Goal: Complete application form: Complete application form

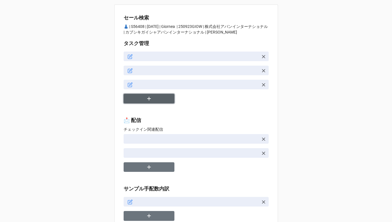
click at [146, 100] on icon "button" at bounding box center [149, 99] width 6 height 6
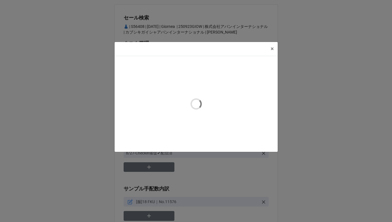
type textarea "x"
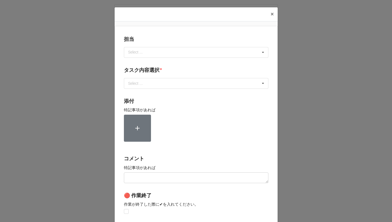
click at [136, 52] on div "Select ..." at bounding box center [139, 52] width 24 height 6
type input "[PERSON_NAME]"
click at [134, 63] on span "[PERSON_NAME]" at bounding box center [144, 63] width 30 height 5
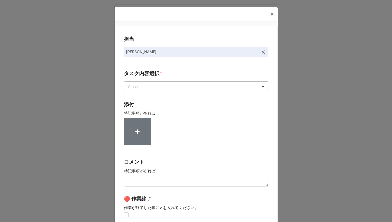
click at [134, 87] on div "Select ..." at bounding box center [139, 86] width 24 height 6
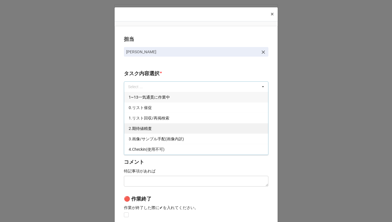
click at [138, 127] on span "2.期待値精査" at bounding box center [140, 128] width 23 height 5
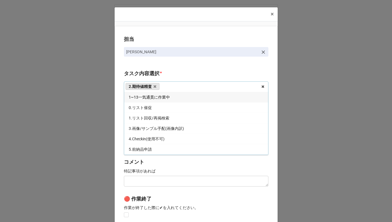
click at [118, 123] on div "担当 [PERSON_NAME][GEOGRAPHIC_DATA]内容選択 * 2.期待値精査 1~13一気通貫に作業中 0.リスト催促 1.リスト回収/再掲…" at bounding box center [196, 139] width 163 height 227
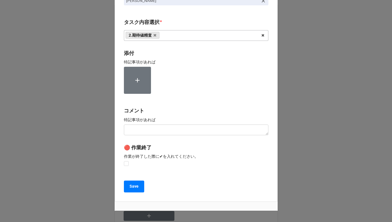
scroll to position [75, 0]
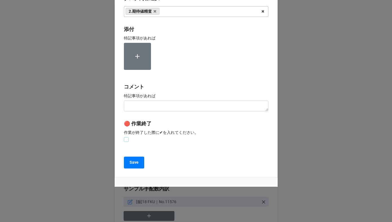
click at [125, 137] on label at bounding box center [126, 137] width 5 height 0
checkbox input "true"
click at [130, 164] on b "Save" at bounding box center [133, 163] width 9 height 6
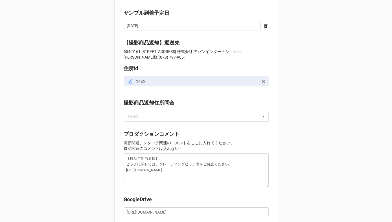
scroll to position [542, 0]
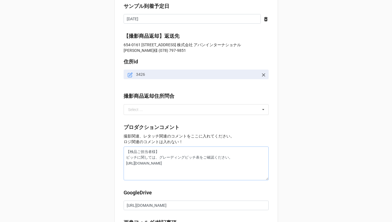
click at [125, 153] on textarea "【検品ご担当者様】 ピッチに関しては、グレーディングピッチ表をご確認ください。 https://drive.google.com/file/d/1a66RXk…" at bounding box center [196, 164] width 145 height 34
type textarea "x"
type textarea "【検品ご担当者様】 ピッチに関しては、グレーディングピッチ表をご確認ください。 https://drive.google.com/file/d/1a66RXk…"
type textarea "x"
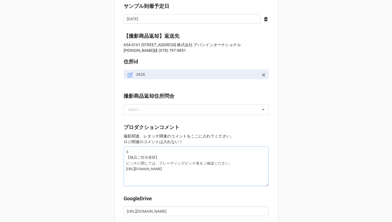
type textarea "SE 【検品ご担当者様】 ピッチに関しては、グレーディングピッチ表をご確認ください。 https://drive.google.com/file/d/1a66…"
type textarea "x"
type textarea "SE: 【検品ご担当者様】 ピッチに関しては、グレーディングピッチ表をご確認ください。 https://drive.google.com/file/d/1a6…"
type textarea "x"
type textarea "SE: 【検品ご担当者様】 ピッチに関しては、グレーディングピッチ表をご確認ください。 https://drive.google.com/file/d/1a6…"
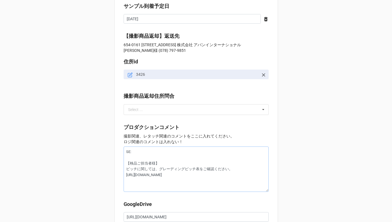
type textarea "x"
type textarea "SE: 【検品ご担当者様】 ピッチに関しては、グレーディングピッチ表をご確認ください。 https://drive.google.com/file/d/1a6…"
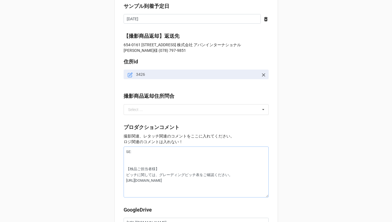
type textarea "x"
type textarea "SE:w 【検品ご担当者様】 ピッチに関しては、グレーディングピッチ表をご確認ください。 https://drive.google.com/file/d/1a…"
type textarea "x"
type textarea "SE:わn 【検品ご担当者様】 ピッチに関しては、グレーディングピッチ表をご確認ください。 https://drive.google.com/file/d/1…"
type textarea "x"
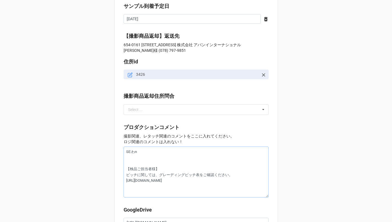
type textarea "SE:わん 【検品ご担当者様】 ピッチに関しては、グレーディングピッチ表をご確認ください。 https://drive.google.com/file/d/1…"
type textarea "x"
type textarea "SE:ワンピ 【検品ご担当者様】 ピッチに関しては、グレーディングピッチ表をご確認ください。 https://drive.google.com/file/d/…"
type textarea "x"
type textarea "SE:ワンピー 【検品ご担当者様】 ピッチに関しては、グレーディングピッチ表をご確認ください。 https://drive.google.com/file/d…"
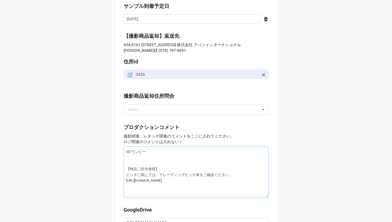
type textarea "x"
type textarea "SE:ワンピーs 【検品ご担当者様】 ピッチに関しては、グレーディングピッチ表をご確認ください。 https://drive.google.com/file/…"
type textarea "x"
type textarea "SE:ワンピース 【検品ご担当者様】 ピッチに関しては、グレーディングピッチ表をご確認ください。 https://drive.google.com/file/…"
type textarea "x"
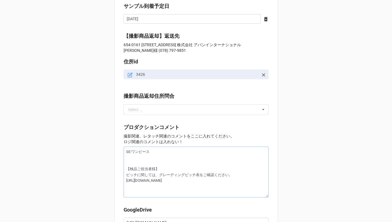
type textarea "SE:ワンピースh 【検品ご担当者様】 ピッチに関しては、グレーディングピッチ表をご確認ください。 https://drive.google.com/file…"
type textarea "x"
type textarea "SE:ワンピースは 【検品ご担当者様】 ピッチに関しては、グレーディングピッチ表をご確認ください。 https://drive.google.com/file…"
type textarea "x"
type textarea "SE:ワンピースはk 【検品ご担当者様】 ピッチに関しては、グレーディングピッチ表をご確認ください。 https://drive.google.com/fil…"
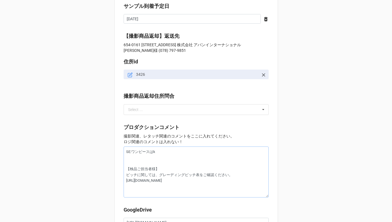
type textarea "x"
type textarea "SE:ワンピースはか 【検品ご担当者様】 ピッチに関しては、グレーディングピッチ表をご確認ください。 https://drive.google.com/fil…"
type textarea "x"
type textarea "SE:ワンピースはかな 【検品ご担当者様】 ピッチに関しては、グレーディングピッチ表をご確認ください。 https://drive.google.com/fi…"
type textarea "x"
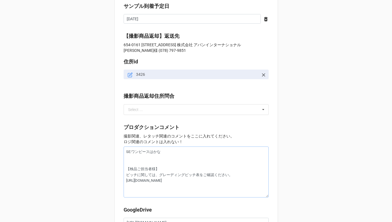
type textarea "SE:ワンピースはかなr 【検品ご担当者様】 ピッチに関しては、グレーディングピッチ表をご確認ください。 https://drive.google.com/f…"
type textarea "x"
type textarea "SE:ワンピースはかなら 【検品ご担当者様】 ピッチに関しては、グレーディングピッチ表をご確認ください。 https://drive.google.com/f…"
type textarea "x"
type textarea "SE:ワンピースはかならz 【検品ご担当者様】 ピッチに関しては、グレーディングピッチ表をご確認ください。 https://drive.google.com/…"
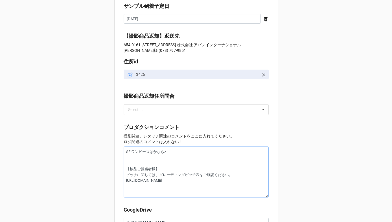
type textarea "x"
type textarea "SE:ワンピースは必ず 【検品ご担当者様】 ピッチに関しては、グレーディングピッチ表をご確認ください。 https://drive.google.com/fi…"
type textarea "x"
type textarea "SE:ワンピースは必ずs 【検品ご担当者様】 ピッチに関しては、グレーディングピッチ表をご確認ください。 https://drive.google.com/f…"
type textarea "x"
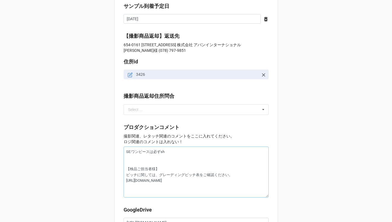
type textarea "SE:ワンピースは必ずし 【検品ご担当者様】 ピッチに関しては、グレーディングピッチ表をご確認ください。 https://drive.google.com/f…"
type textarea "x"
type textarea "SE:ワンピースは必ずしよ 【検品ご担当者様】 ピッチに関しては、グレーディングピッチ表をご確認ください。 https://drive.google.com/…"
type textarea "x"
type textarea "SE:ワンピースは必ず使用 【検品ご担当者様】 ピッチに関しては、グレーディングピッチ表をご確認ください。 https://drive.google.com/…"
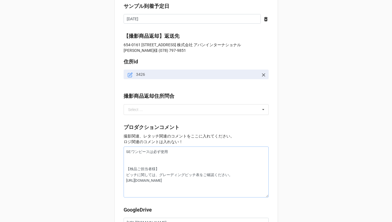
type textarea "x"
type textarea "SE:ワンピースは必ず使用sh 【検品ご担当者様】 ピッチに関しては、グレーディングピッチ表をご確認ください。 https://drive.google.co…"
type textarea "x"
type textarea "SE:ワンピースは必ず使用し 【検品ご担当者様】 ピッチに関しては、グレーディングピッチ表をご確認ください。 https://drive.google.com…"
type textarea "x"
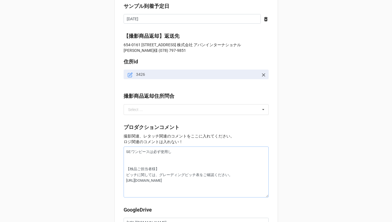
type textarea "SE:ワンピースは必ず使用しt 【検品ご担当者様】 ピッチに関しては、グレーディングピッチ表をご確認ください。 https://drive.google.co…"
type textarea "x"
type textarea "SE:ワンピースは必ず使用してk 【検品ご担当者様】 ピッチに関しては、グレーディングピッチ表をご確認ください。 https://drive.google.c…"
type textarea "x"
type textarea "SE:ワンピースは必ず使用してく 【検品ご担当者様】 ピッチに関しては、グレーディングピッチ表をご確認ください。 https://drive.google.c…"
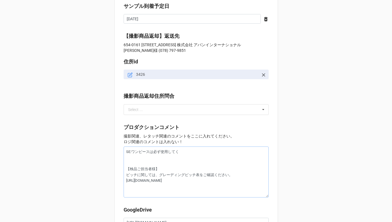
type textarea "x"
type textarea "SE:ワンピースは必ず使用してくだ 【検品ご担当者様】 ピッチに関しては、グレーディングピッチ表をご確認ください。 https://drive.google.…"
type textarea "x"
type textarea "SE:ワンピースは必ず使用してくだs 【検品ご担当者様】 ピッチに関しては、グレーディングピッチ表をご確認ください。 https://drive.google…"
type textarea "x"
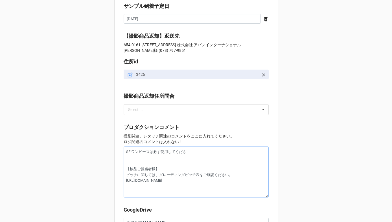
type textarea "SE:ワンピースは必ず使用してください 【検品ご担当者様】 ピッチに関しては、グレーディングピッチ表をご確認ください。 https://drive.googl…"
type textarea "x"
type textarea "SE:ワンピースは必ず使用してください。 【検品ご担当者様】 ピッチに関しては、グレーディングピッチ表をご確認ください。 https://drive.goog…"
type textarea "x"
type textarea "SE:ワンピースは必ず使用してください。 【検品ご担当者様】 ピッチに関しては、グレーディングピッチ表をご確認ください。 https://drive.goog…"
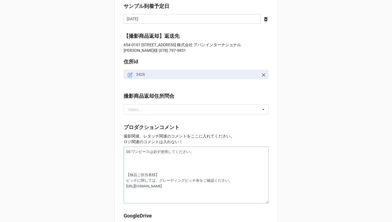
type textarea "x"
type textarea "SE:ワンピースは必ず使用してください。 【検品ご担当者様】 ピッチに関しては、グレーディングピッチ表をご確認ください。 https://drive.goog…"
type textarea "x"
type textarea "SE:ワンピースは必ず使用してください。 【検品ご担当者様】 ピッチに関しては、グレーディングピッチ表をご確認ください。 https://drive.goog…"
type textarea "x"
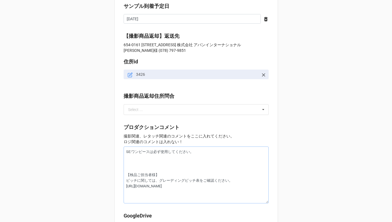
type textarea "SE:ワンピースは必ず使用してください。 【検品ご担当者様】 ピッチに関しては、グレーディングピッチ表をご確認ください。 https://drive.goog…"
type textarea "x"
type textarea "SE:ワンピースは必ず使用してください。 【検品ご担当者様】 ピッチに関しては、グレーディングピッチ表をご確認ください。 https://drive.goog…"
type textarea "x"
type textarea "SE:ワンピースは必ず使用してください。 t 【検品ご担当者様】 ピッチに関しては、グレーディングピッチ表をご確認ください。 https://drive.go…"
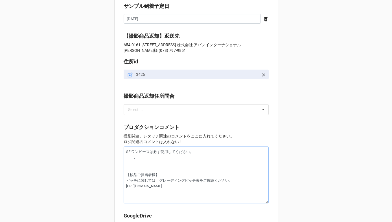
type textarea "x"
type textarea "SE:ワンピースは必ず使用してください。 と 【検品ご担当者様】 ピッチに関しては、グレーディングピッチ表をご確認ください。 https://drive.go…"
type textarea "x"
type textarea "SE:ワンピースは必ず使用してください。 【検品ご担当者様】 ピッチに関しては、グレーディングピッチ表をご確認ください。 https://drive.goog…"
type textarea "x"
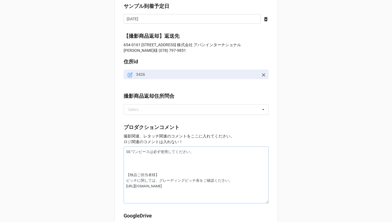
type textarea "SE:ワンピースは必ず使用してください。 【検品ご担当者様】 ピッチに関しては、グレーディングピッチ表をご確認ください。 https://drive.goog…"
type textarea "x"
type textarea "SE:ワンピースは必ず使用してください。 【検品ご担当者様】 ピッチに関しては、グレーディングピッチ表をご確認ください。 https://drive.goog…"
type textarea "x"
type textarea "SE:ワンピースは必ず使用してください。 【検品ご担当者様】 ピッチに関しては、グレーディングピッチ表をご確認ください。 https://drive.goog…"
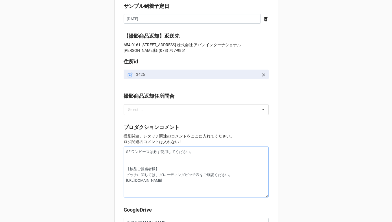
type textarea "x"
type textarea "SE:ワンピースは必ず使用してください。と 【検品ご担当者様】 ピッチに関しては、グレーディングピッチ表をご確認ください。 https://drive.goo…"
type textarea "x"
type textarea "SE:ワンピースは必ず使用してください。とー 【検品ご担当者様】 ピッチに関しては、グレーディングピッチ表をご確認ください。 https://drive.go…"
type textarea "x"
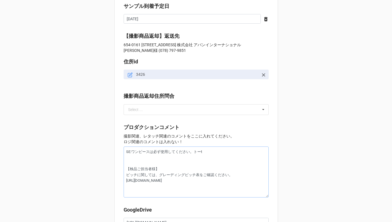
type textarea "SE:ワンピースは必ず使用してください。トータ 【検品ご担当者様】 ピッチに関しては、グレーディングピッチ表をご確認ください。 https://drive.g…"
type textarea "x"
type textarea "SE:ワンピースは必ず使用してください。トータr 【検品ご担当者様】 ピッチに関しては、グレーディングピッチ表をご確認ください。 https://drive.…"
type textarea "x"
type textarea "SE:ワンピースは必ず使用してください。トータル 【検品ご担当者様】 ピッチに関しては、グレーディングピッチ表をご確認ください。 https://drive.…"
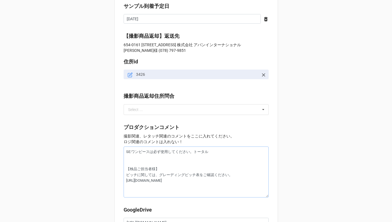
type textarea "x"
type textarea "SE:ワンピースは必ず使用してください。トータルk 【検品ご担当者様】 ピッチに関しては、グレーディングピッチ表をご確認ください。 https://drive…"
type textarea "x"
type textarea "SE:ワンピースは必ず使用してください。トータルこ 【検品ご担当者様】 ピッチに関しては、グレーディングピッチ表をご確認ください。 https://drive…"
type textarea "x"
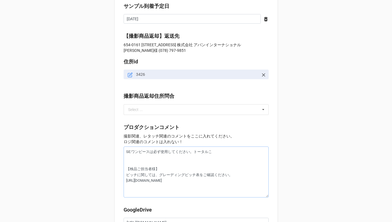
type textarea "SE:ワンピースは必ず使用してください。トータルコー 【検品ご担当者様】 ピッチに関しては、グレーディングピッチ表をご確認ください。 https://driv…"
type textarea "x"
type textarea "SE:ワンピースは必ず使用してください。トータルコーd 【検品ご担当者様】 ピッチに関しては、グレーディングピッチ表をご確認ください。 https://dri…"
type textarea "x"
type textarea "SE:ワンピースは必ず使用してください。トータルコーデ 【検品ご担当者様】 ピッチに関しては、グレーディングピッチ表をご確認ください。 https://dri…"
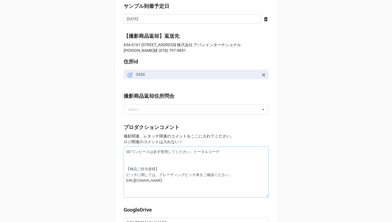
type textarea "x"
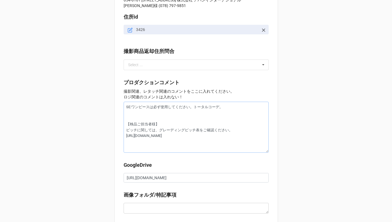
scroll to position [682, 0]
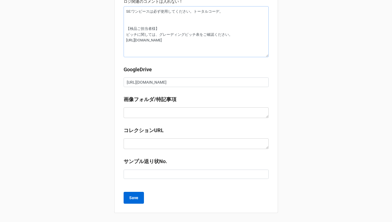
type textarea "SE:ワンピースは必ず使用してください。トータルコーデ。 【検品ご担当者様】 ピッチに関しては、グレーディングピッチ表をご確認ください。 https://dr…"
click at [134, 201] on b "Save" at bounding box center [133, 198] width 9 height 6
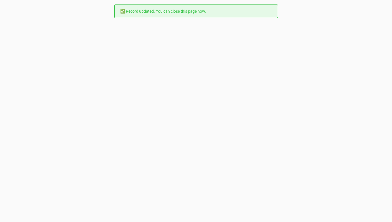
scroll to position [0, 0]
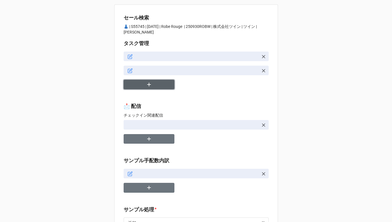
click at [156, 86] on button "button" at bounding box center [149, 85] width 51 height 10
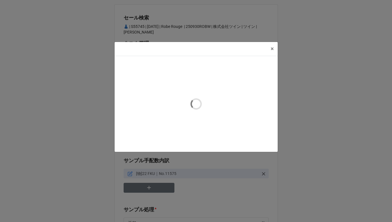
type textarea "x"
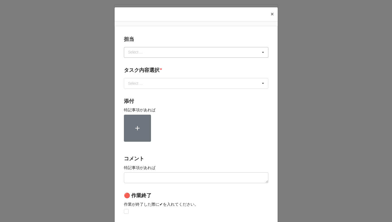
click at [146, 53] on div "Select ..." at bounding box center [139, 52] width 24 height 6
type input "か"
type input "[PERSON_NAME]"
click at [143, 61] on div "[PERSON_NAME]" at bounding box center [196, 63] width 144 height 10
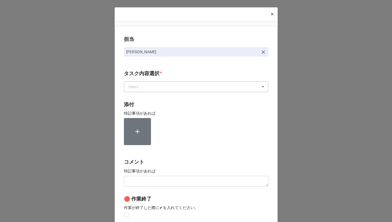
click at [140, 87] on div "Select ..." at bounding box center [139, 86] width 24 height 6
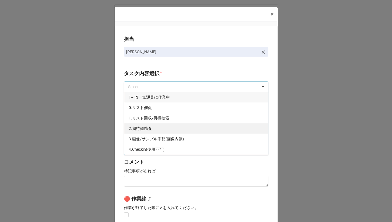
click at [135, 130] on span "2.期待値精査" at bounding box center [140, 128] width 23 height 5
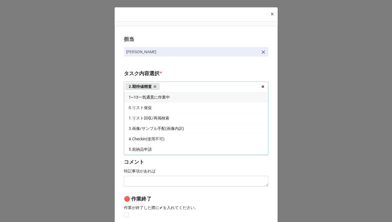
scroll to position [115, 0]
click at [120, 128] on div "担当 川島 タスク内容選択 * 2.期待値精査 1~13一気通貫に作業中 0.リスト催促 1.リスト回収/再掲検索 3.画像/サンプル手配(画像内訳) 4.C…" at bounding box center [196, 139] width 163 height 227
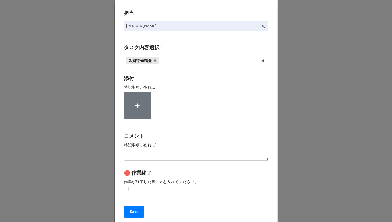
scroll to position [75, 0]
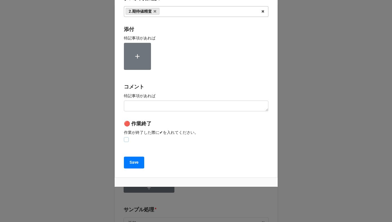
click at [124, 137] on label at bounding box center [126, 137] width 5 height 0
checkbox input "true"
click at [127, 160] on button "Save" at bounding box center [134, 163] width 20 height 12
type textarea "x"
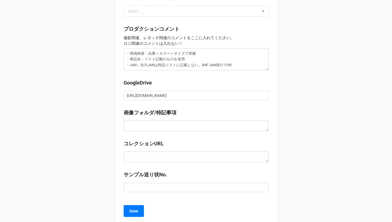
scroll to position [620, 0]
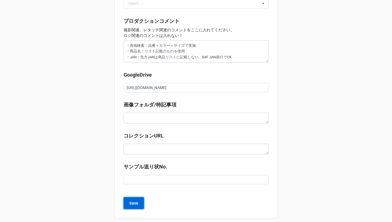
click at [134, 202] on button "Save" at bounding box center [134, 203] width 20 height 12
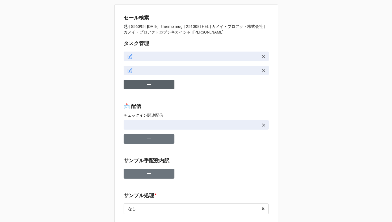
type textarea "x"
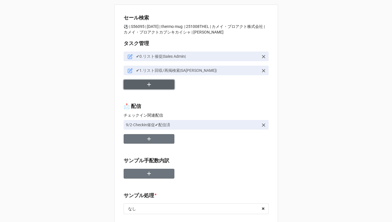
click at [149, 86] on icon "button" at bounding box center [149, 85] width 6 height 6
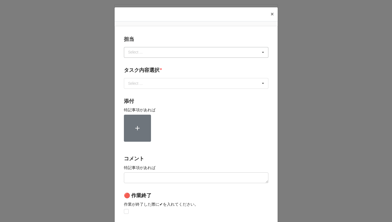
click at [149, 54] on div "Select ..." at bounding box center [139, 52] width 24 height 6
type input "か"
type input "[PERSON_NAME]"
click at [142, 62] on div "[PERSON_NAME]" at bounding box center [196, 63] width 144 height 10
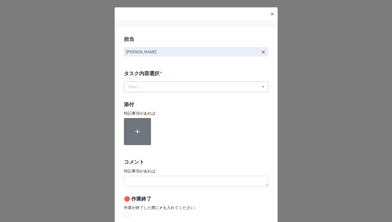
click at [142, 87] on div "Select ..." at bounding box center [139, 86] width 24 height 6
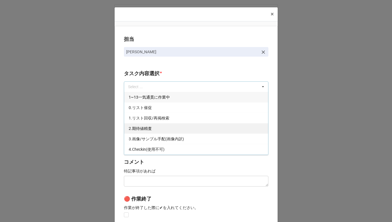
click at [140, 128] on span "2.期待値精査" at bounding box center [140, 128] width 23 height 5
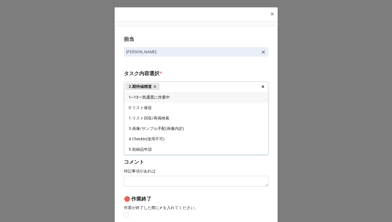
click at [116, 125] on div "担当 川島 タスク内容選択 * 2.期待値精査 1~13一気通貫に作業中 0.リスト催促 1.リスト回収/再掲検索 3.画像/サンプル手配(画像内訳) 4.C…" at bounding box center [196, 139] width 163 height 227
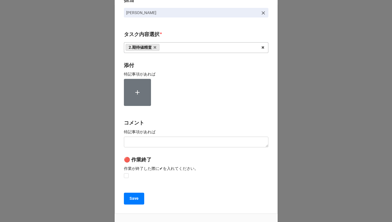
scroll to position [75, 0]
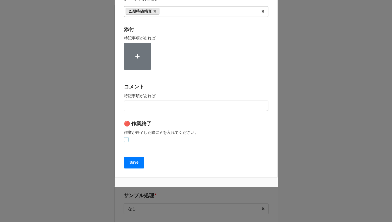
click at [126, 137] on label at bounding box center [126, 137] width 5 height 0
checkbox input "true"
click at [131, 167] on button "Save" at bounding box center [134, 163] width 20 height 12
type textarea "x"
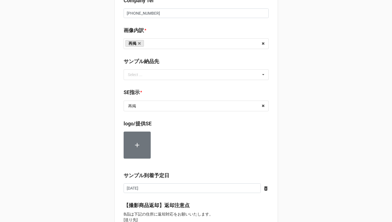
scroll to position [654, 0]
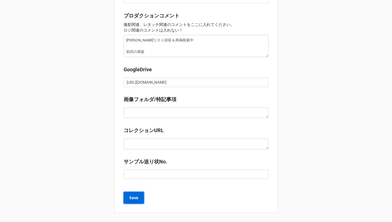
click at [130, 196] on b "Save" at bounding box center [133, 198] width 9 height 6
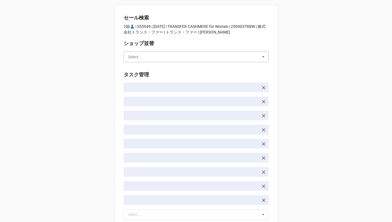
drag, startPoint x: 0, startPoint y: 0, endPoint x: 166, endPoint y: 57, distance: 175.3
click at [166, 57] on input "text" at bounding box center [196, 57] width 144 height 10
type input "か"
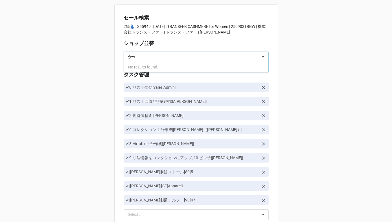
type input "か"
type input "[PERSON_NAME]"
click at [163, 67] on div "[PERSON_NAME]" at bounding box center [196, 67] width 144 height 10
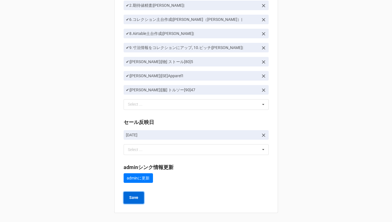
click at [136, 199] on b "Save" at bounding box center [133, 198] width 9 height 6
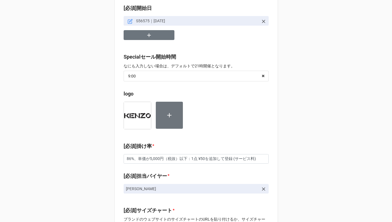
scroll to position [187, 0]
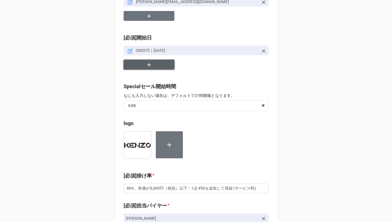
click at [166, 63] on button "button" at bounding box center [149, 65] width 51 height 10
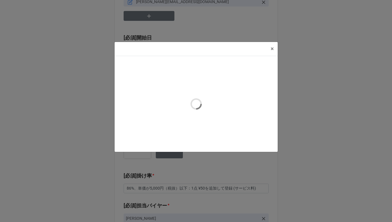
type textarea "x"
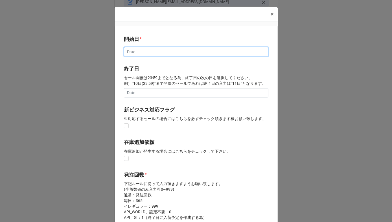
click at [145, 51] on input "text" at bounding box center [196, 52] width 144 height 10
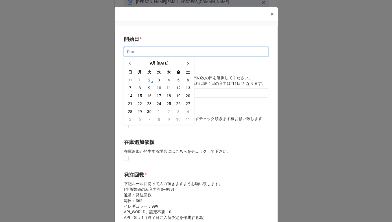
click at [138, 51] on input "text" at bounding box center [196, 52] width 144 height 10
click at [176, 106] on td "26" at bounding box center [178, 104] width 10 height 8
type input "2025/09/26"
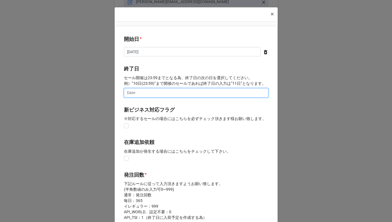
click at [168, 94] on input "text" at bounding box center [196, 93] width 144 height 10
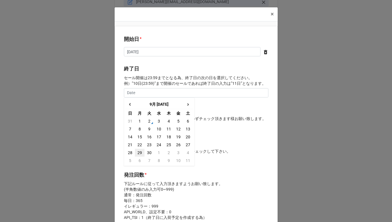
click at [141, 154] on td "29" at bounding box center [140, 153] width 10 height 8
type input "2025/09/29"
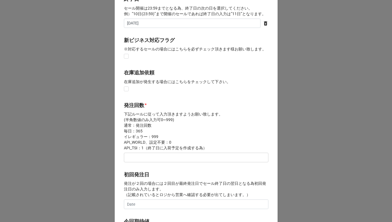
scroll to position [128, 0]
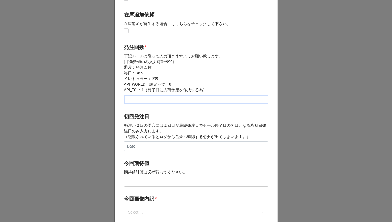
click at [146, 100] on input "text" at bounding box center [196, 100] width 144 height 10
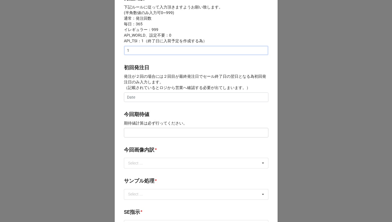
scroll to position [214, 0]
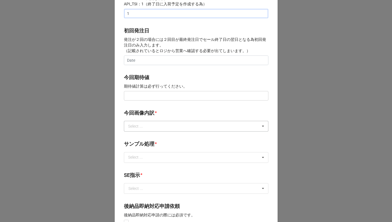
type input "1"
click at [134, 127] on div "Select ..." at bounding box center [139, 126] width 24 height 6
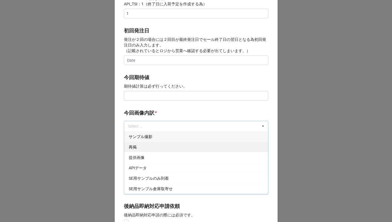
click at [135, 148] on div "再掲" at bounding box center [196, 147] width 144 height 10
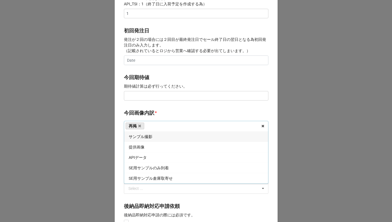
click at [146, 112] on label "今回画像内訳" at bounding box center [139, 113] width 30 height 8
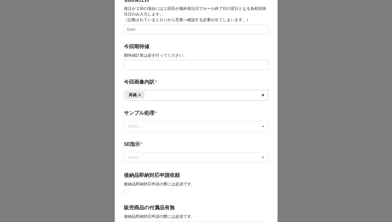
scroll to position [287, 0]
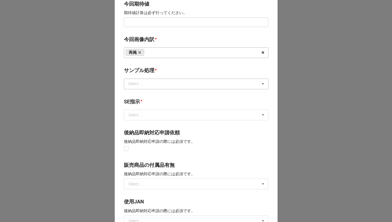
click at [139, 82] on div "Select ..." at bounding box center [139, 84] width 24 height 6
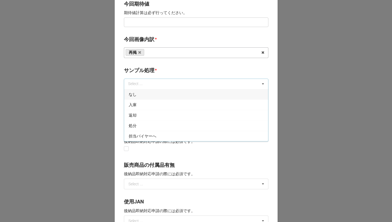
click at [138, 94] on div "なし" at bounding box center [196, 94] width 144 height 10
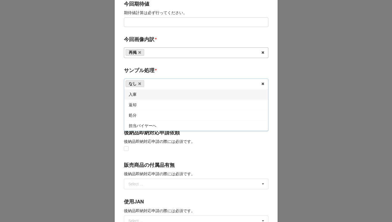
click at [144, 71] on label "サンプル処理" at bounding box center [139, 71] width 30 height 8
click at [140, 117] on input "text" at bounding box center [196, 115] width 144 height 10
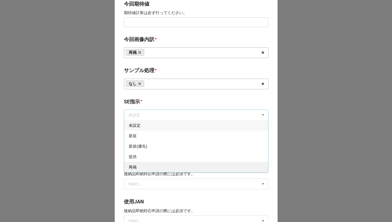
click at [136, 168] on div "再掲" at bounding box center [196, 167] width 144 height 10
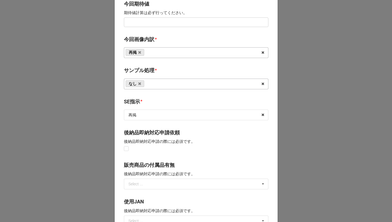
click at [145, 107] on b "SE指示 *" at bounding box center [196, 103] width 144 height 10
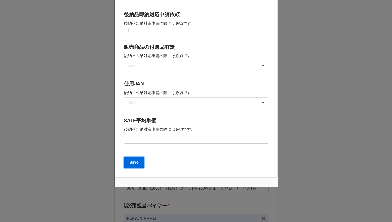
click at [132, 166] on button "Save" at bounding box center [134, 163] width 20 height 12
type textarea "x"
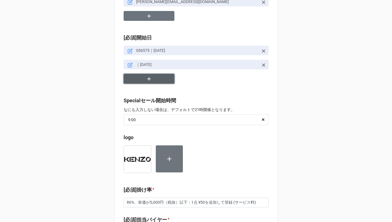
click at [143, 80] on button "button" at bounding box center [149, 79] width 51 height 10
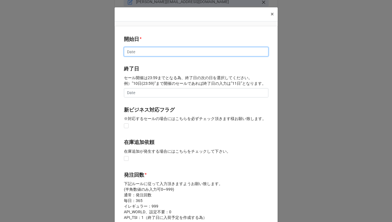
click at [139, 53] on input "text" at bounding box center [196, 52] width 144 height 10
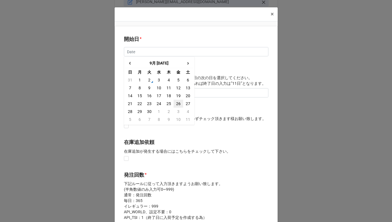
click at [177, 103] on td "26" at bounding box center [178, 104] width 10 height 8
type input "2025/09/26"
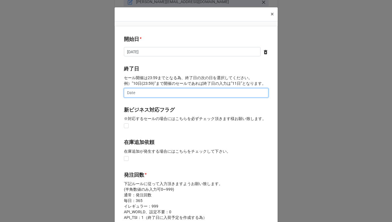
click at [168, 91] on input "text" at bounding box center [196, 93] width 144 height 10
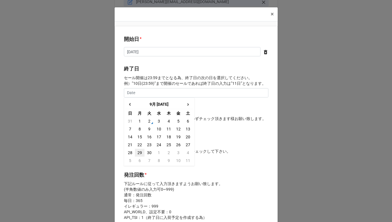
click at [139, 154] on td "29" at bounding box center [140, 153] width 10 height 8
type input "2025/09/29"
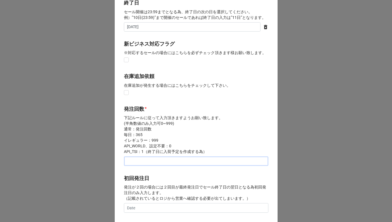
click at [138, 162] on input "text" at bounding box center [196, 162] width 144 height 10
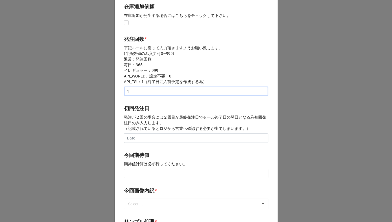
scroll to position [150, 0]
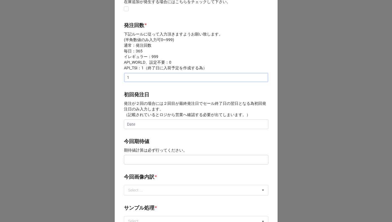
type input "1"
click at [136, 160] on input "text" at bounding box center [196, 160] width 144 height 10
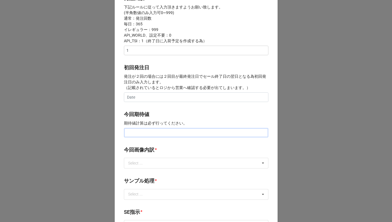
scroll to position [203, 0]
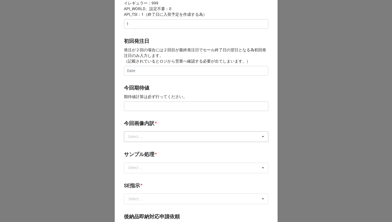
click at [133, 133] on div "Select ... サンプル撮影 再掲 提供画像 APIデータ SE用サンプルのみ到着 SE用サンプル倉庫取寄せ" at bounding box center [196, 136] width 144 height 11
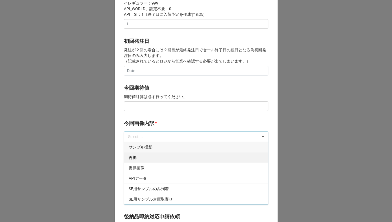
click at [135, 157] on div "再掲" at bounding box center [196, 157] width 144 height 10
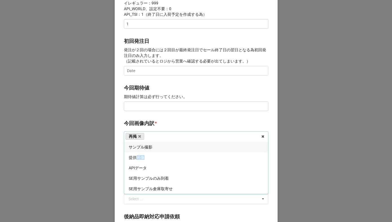
click at [135, 157] on span "提供画像" at bounding box center [137, 157] width 16 height 5
click at [144, 126] on label "今回画像内訳" at bounding box center [139, 124] width 30 height 8
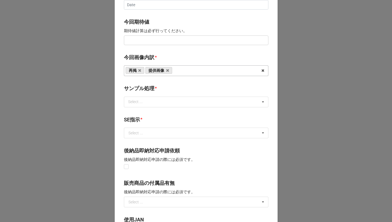
scroll to position [276, 0]
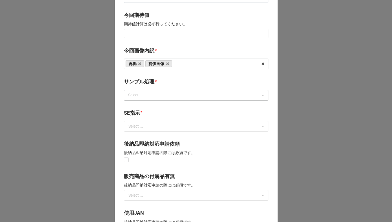
click at [142, 97] on div "Select ..." at bounding box center [139, 95] width 24 height 6
click at [140, 106] on div "なし" at bounding box center [196, 105] width 144 height 10
click at [158, 79] on b "サンプル処理 *" at bounding box center [196, 83] width 144 height 10
click at [148, 127] on input "text" at bounding box center [196, 126] width 144 height 10
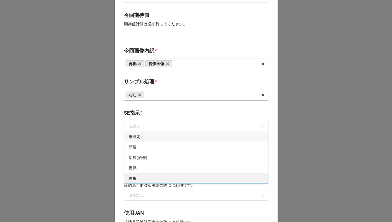
click at [144, 178] on div "再掲" at bounding box center [196, 178] width 144 height 10
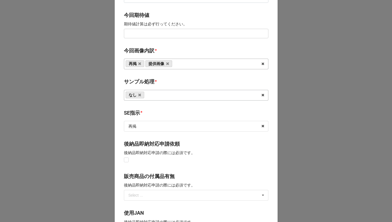
click at [149, 113] on b "SE指示 *" at bounding box center [196, 114] width 144 height 10
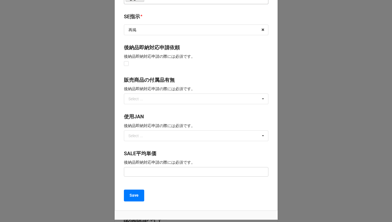
scroll to position [406, 0]
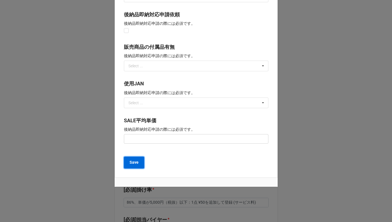
click at [133, 163] on b "Save" at bounding box center [133, 163] width 9 height 6
type textarea "x"
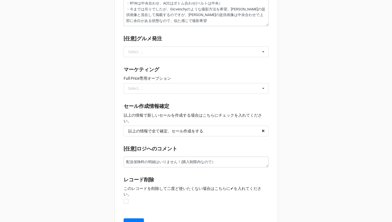
scroll to position [655, 0]
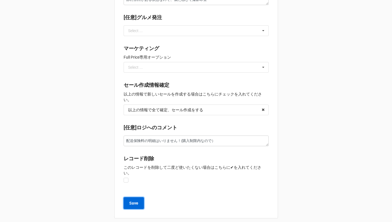
click at [135, 201] on b "Save" at bounding box center [133, 204] width 9 height 6
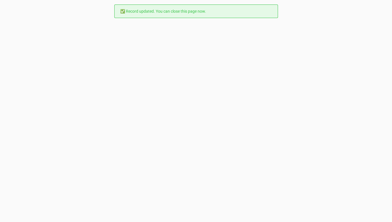
scroll to position [0, 0]
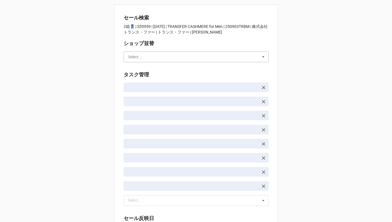
click at [170, 57] on input "text" at bounding box center [196, 57] width 144 height 10
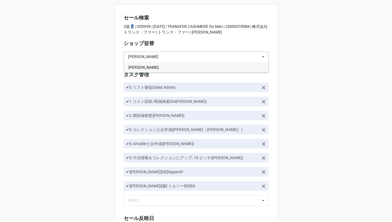
type input "[PERSON_NAME]"
click at [164, 68] on div "[PERSON_NAME]" at bounding box center [196, 67] width 144 height 10
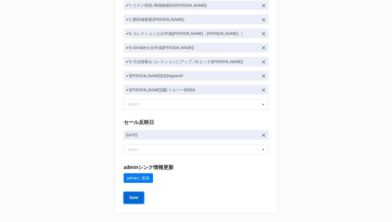
click at [129, 201] on b "Save" at bounding box center [133, 198] width 9 height 6
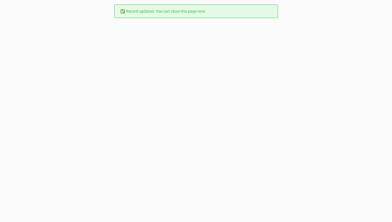
scroll to position [0, 0]
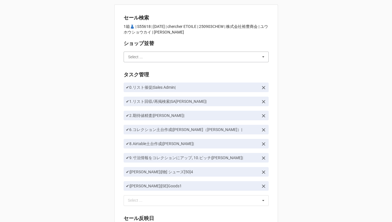
click at [145, 56] on input "text" at bounding box center [196, 57] width 144 height 10
type input "[PERSON_NAME]"
click at [141, 66] on div "[PERSON_NAME]" at bounding box center [196, 67] width 144 height 10
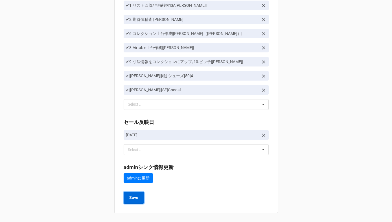
click at [134, 199] on b "Save" at bounding box center [133, 198] width 9 height 6
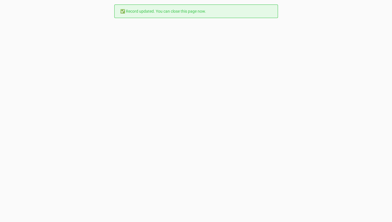
scroll to position [0, 0]
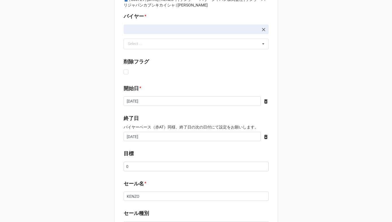
scroll to position [118, 0]
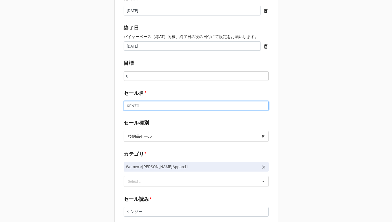
drag, startPoint x: 140, startPoint y: 108, endPoint x: 83, endPoint y: 104, distance: 57.1
paste input "Online Family Sale"
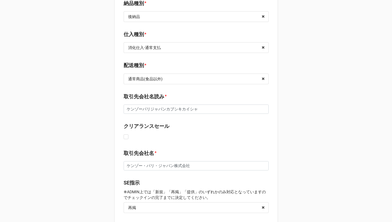
scroll to position [474, 0]
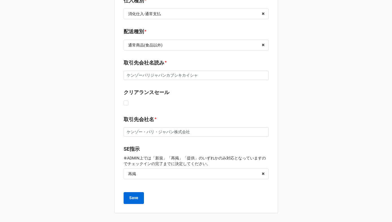
type input "Online Family Sale"
click at [134, 201] on b "Save" at bounding box center [133, 198] width 9 height 6
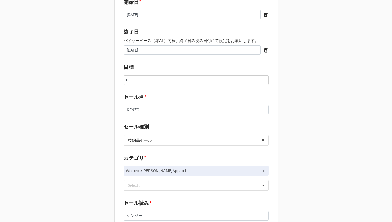
scroll to position [134, 0]
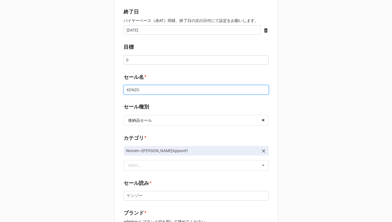
click at [141, 89] on input "KENZO" at bounding box center [196, 90] width 145 height 10
drag, startPoint x: 151, startPoint y: 91, endPoint x: 93, endPoint y: 87, distance: 57.6
click at [93, 87] on div "セール検索 👗 | S56728 | [DATE] | KENZO | | ケンゾー・パリ・ジャパン株式会社 | ケンゾーパリジャパンカブシキカイシャ | […" at bounding box center [196, 214] width 392 height 696
paste input "Defective Item"
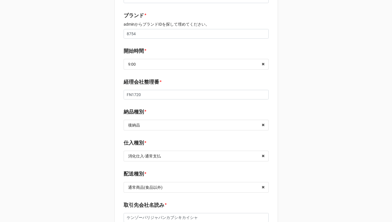
scroll to position [474, 0]
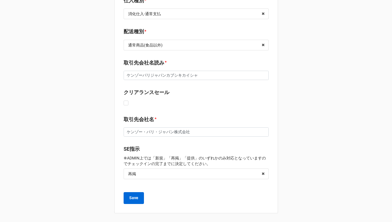
type input "Defective Item"
click at [130, 195] on button "Save" at bounding box center [134, 198] width 20 height 12
